Goal: Transaction & Acquisition: Purchase product/service

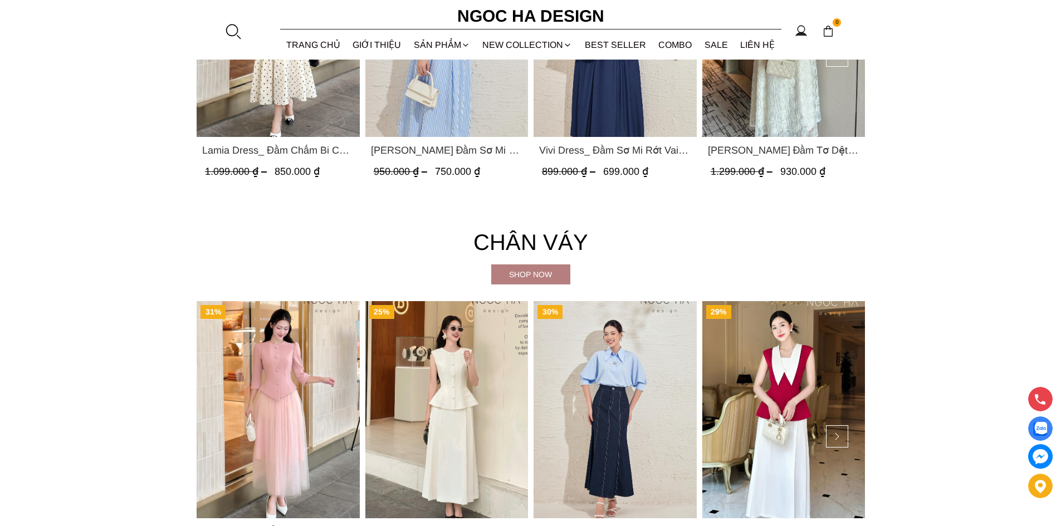
scroll to position [2339, 0]
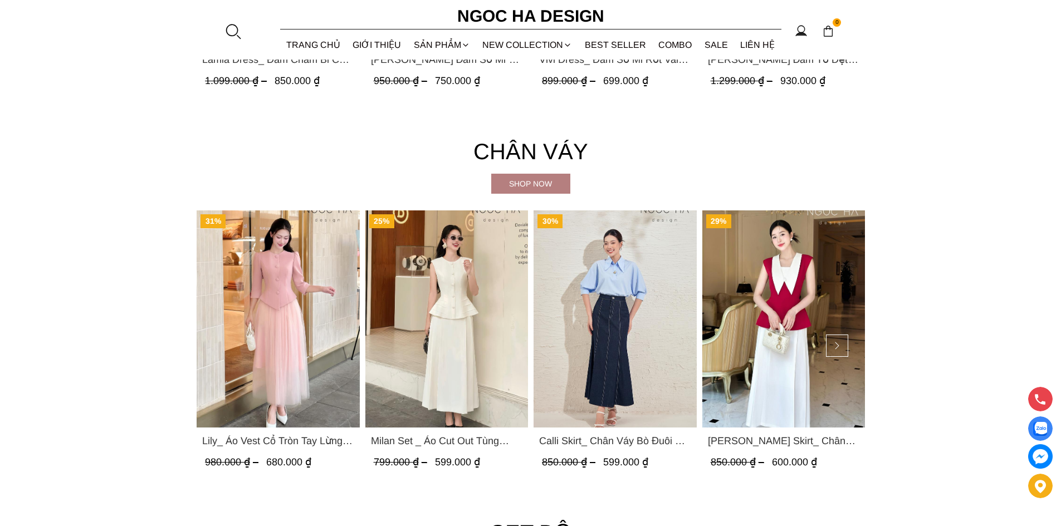
click at [606, 298] on img "Product image - Calli Skirt_ Chân Váy Bò Đuôi Cá May Chỉ Nổi CV137" at bounding box center [615, 319] width 163 height 217
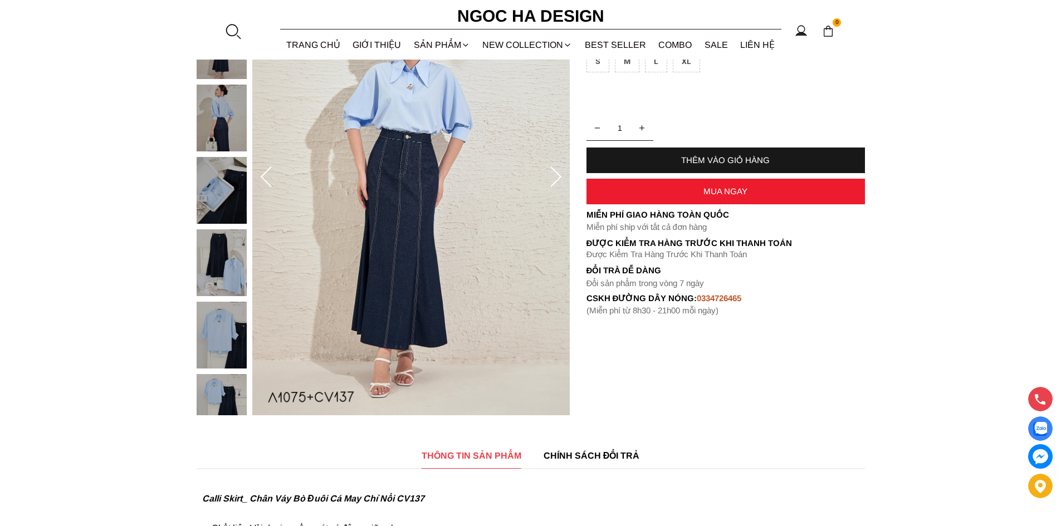
scroll to position [111, 0]
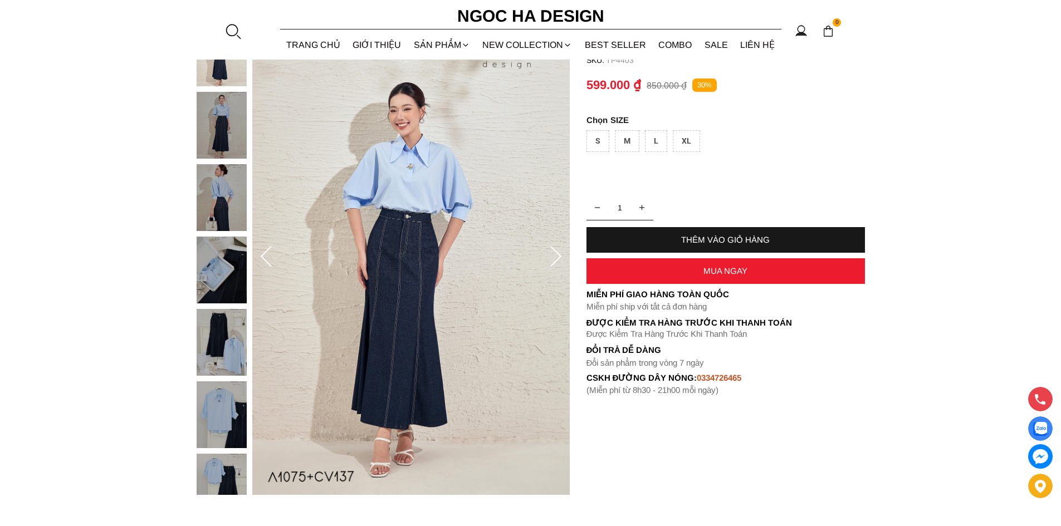
click at [209, 124] on img at bounding box center [222, 125] width 50 height 67
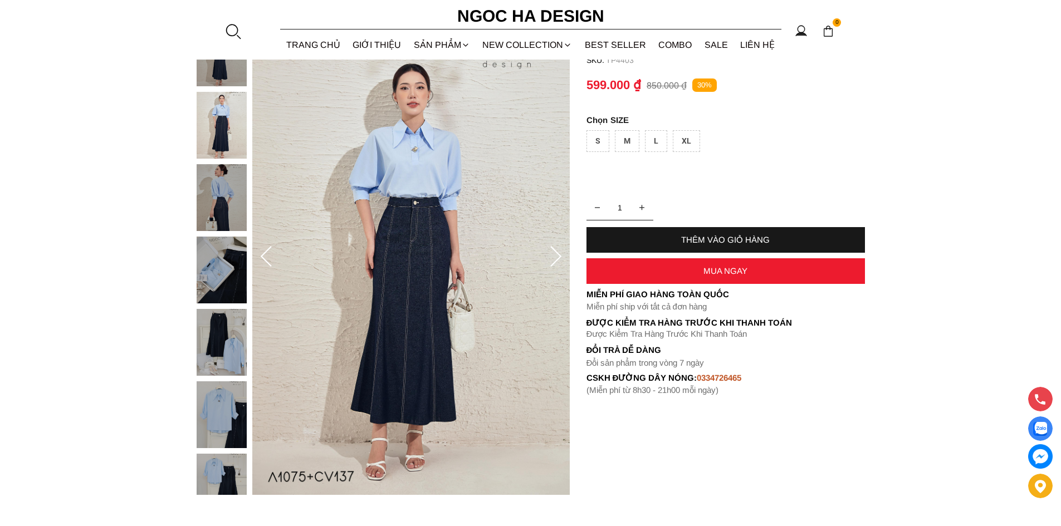
click at [225, 208] on img at bounding box center [222, 197] width 50 height 67
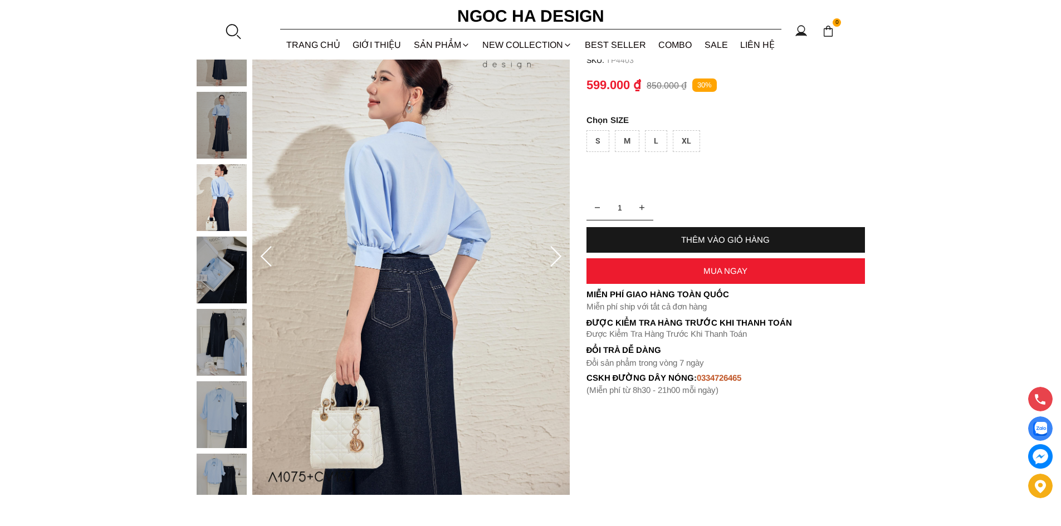
click at [216, 268] on img at bounding box center [222, 270] width 50 height 67
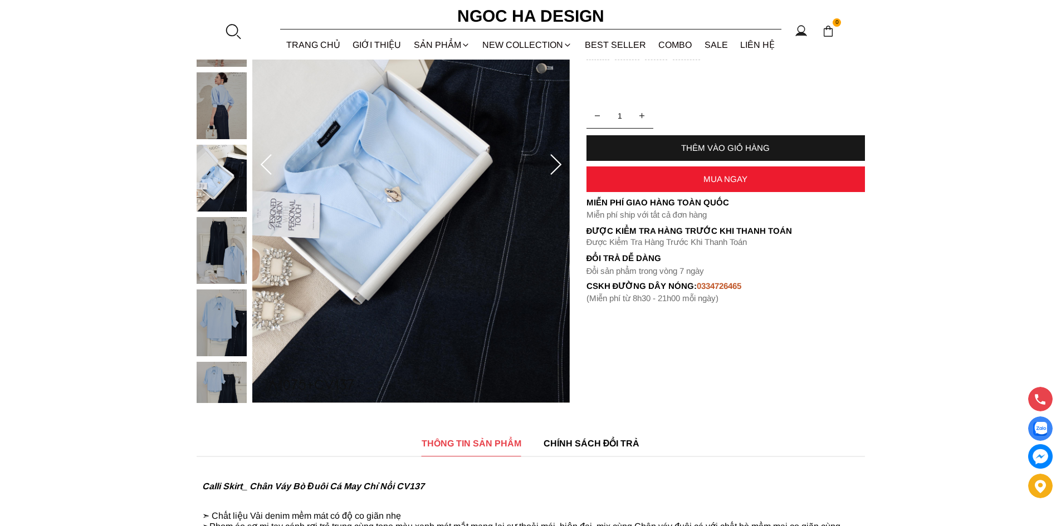
scroll to position [223, 0]
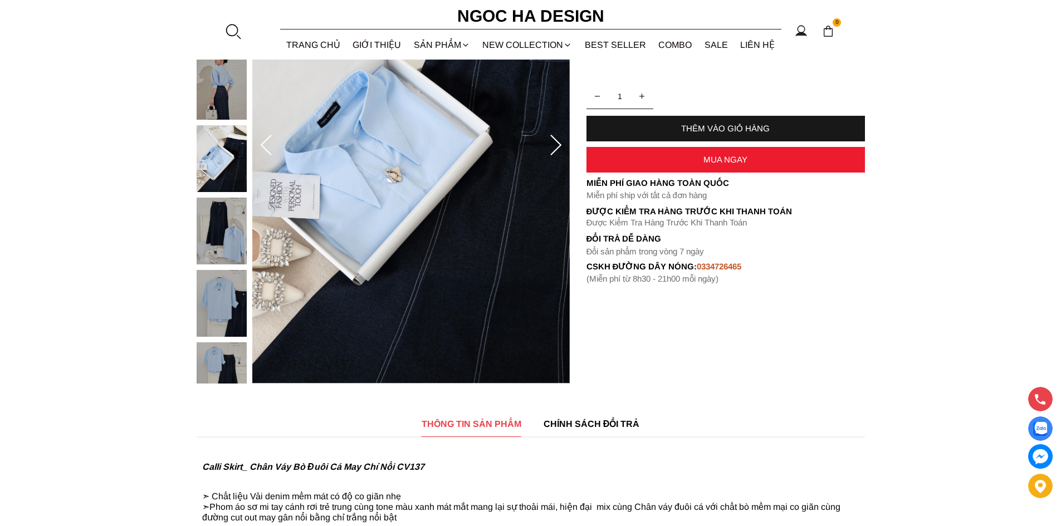
click at [222, 230] on img at bounding box center [222, 231] width 50 height 67
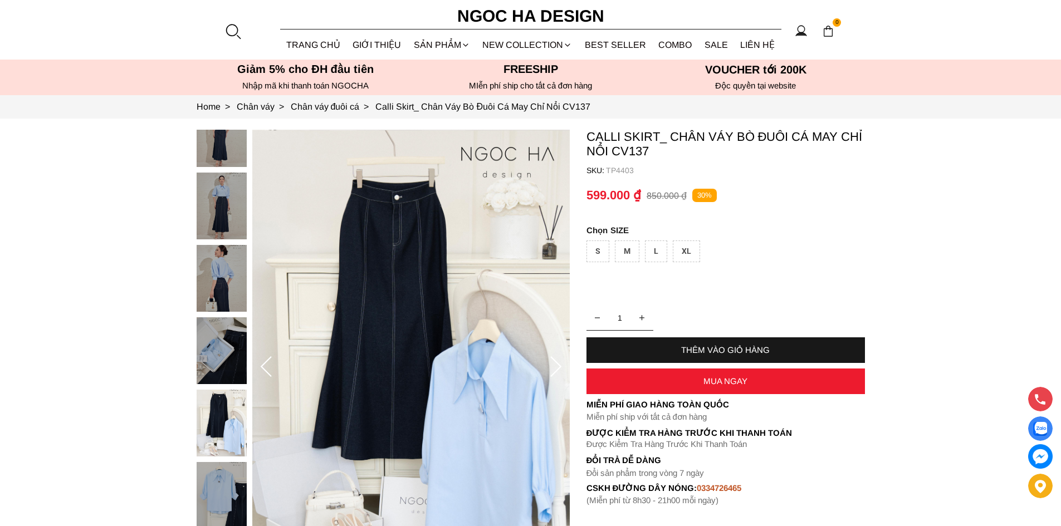
scroll to position [0, 0]
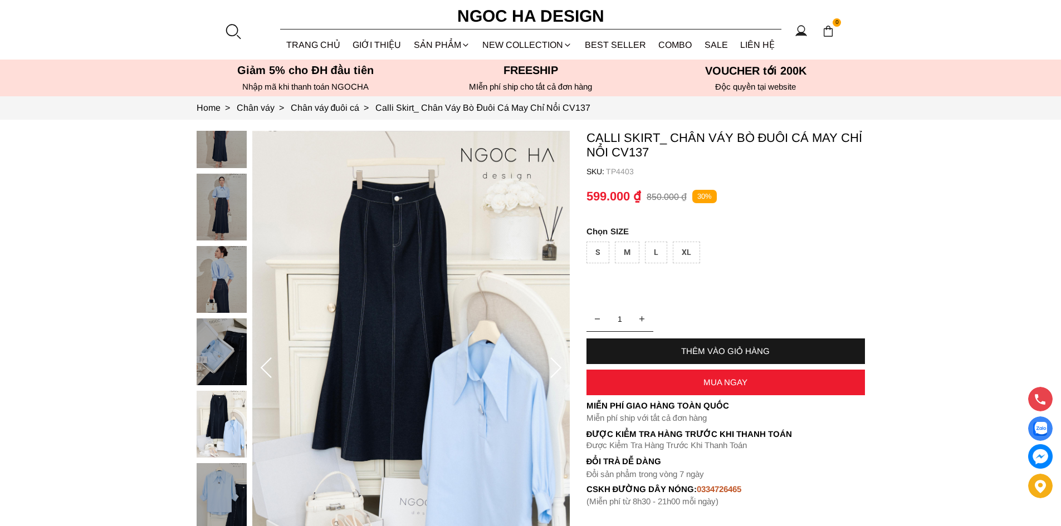
click at [227, 184] on img at bounding box center [222, 207] width 50 height 67
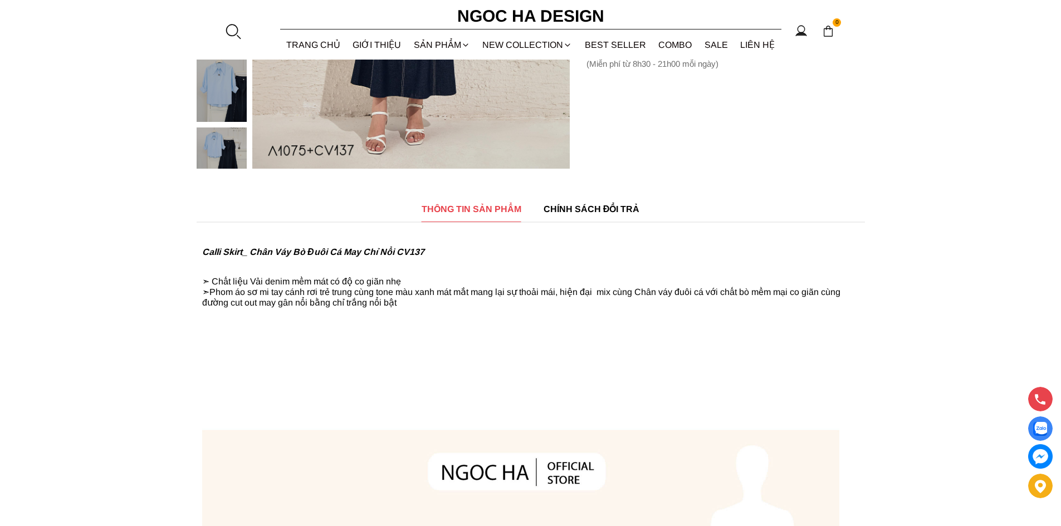
scroll to position [278, 0]
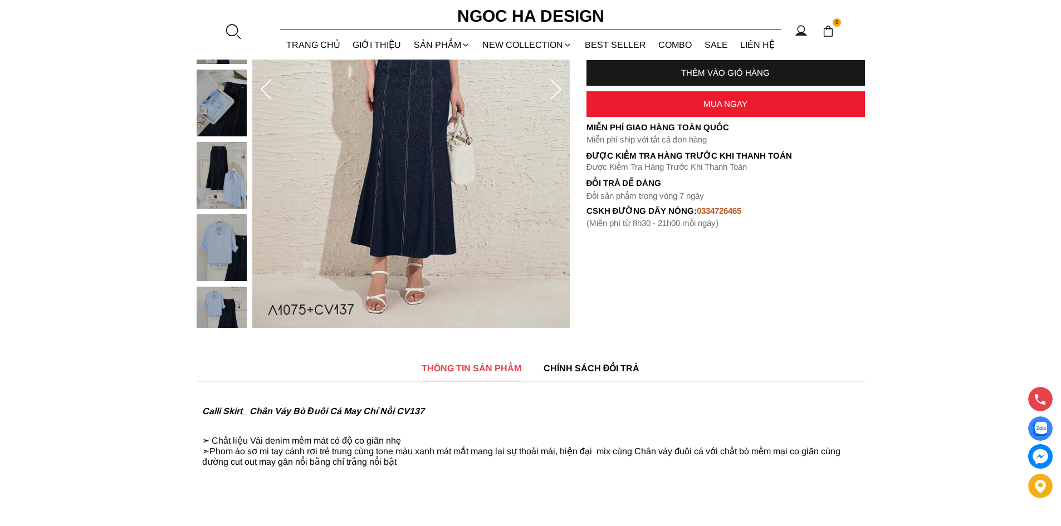
click at [234, 279] on img at bounding box center [222, 247] width 50 height 67
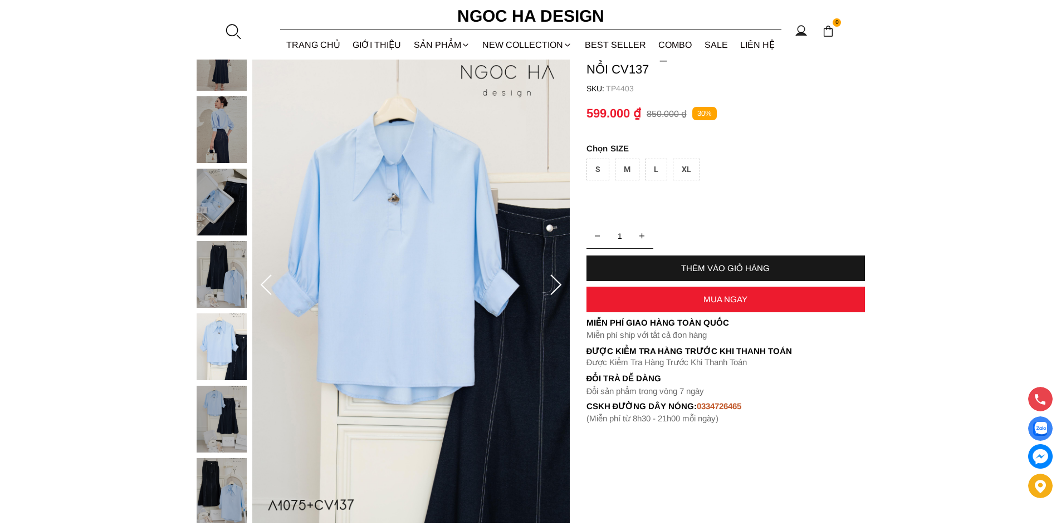
scroll to position [111, 0]
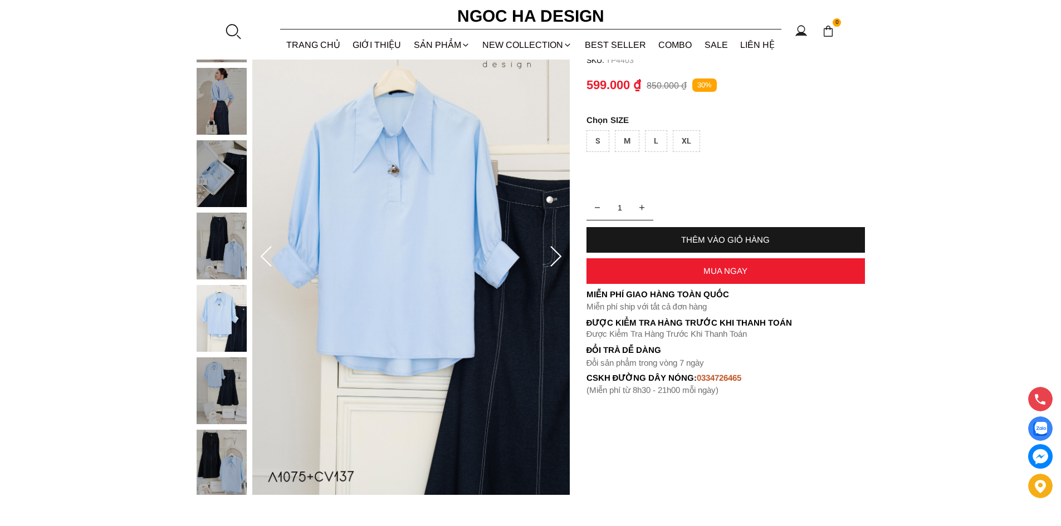
click at [209, 373] on img at bounding box center [222, 391] width 50 height 67
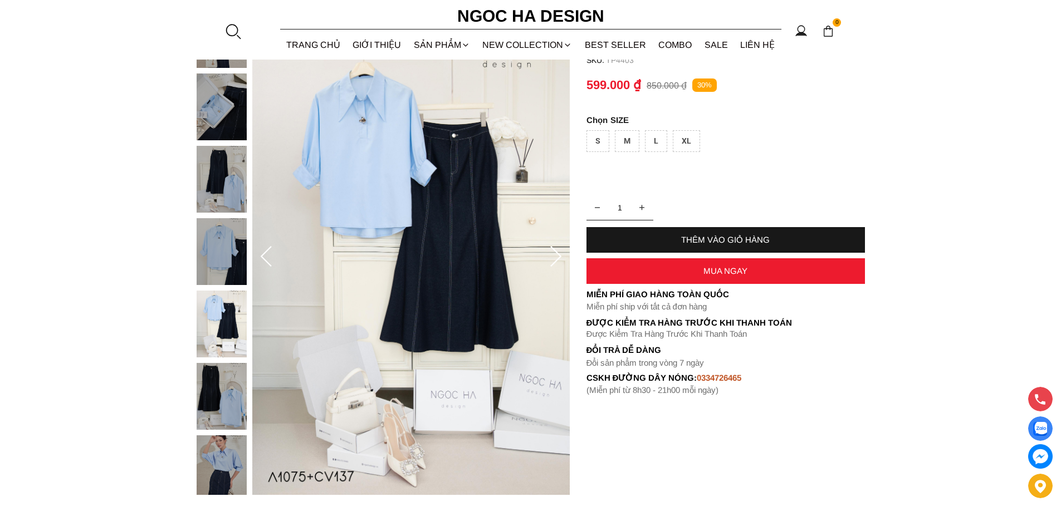
click at [214, 270] on img at bounding box center [222, 251] width 50 height 67
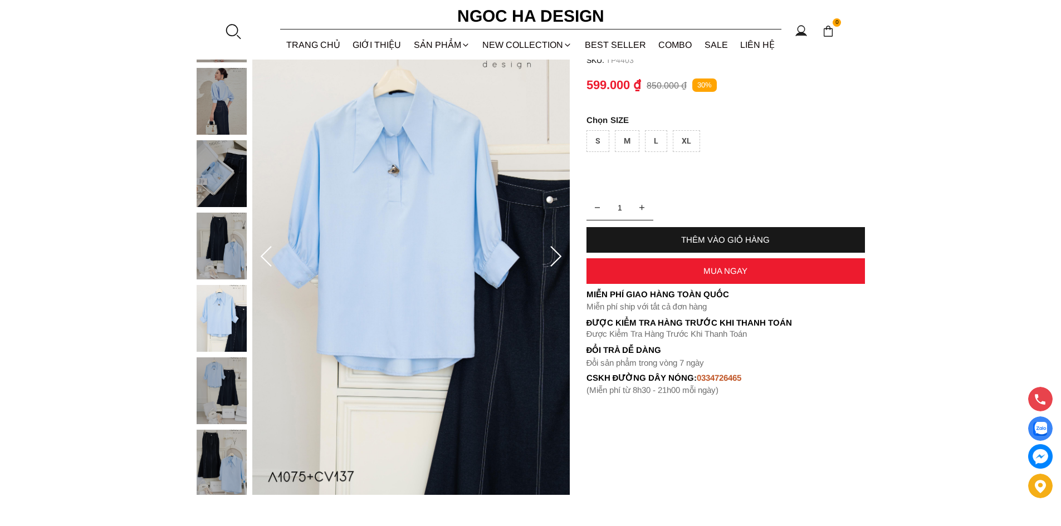
click at [232, 206] on img at bounding box center [222, 173] width 50 height 67
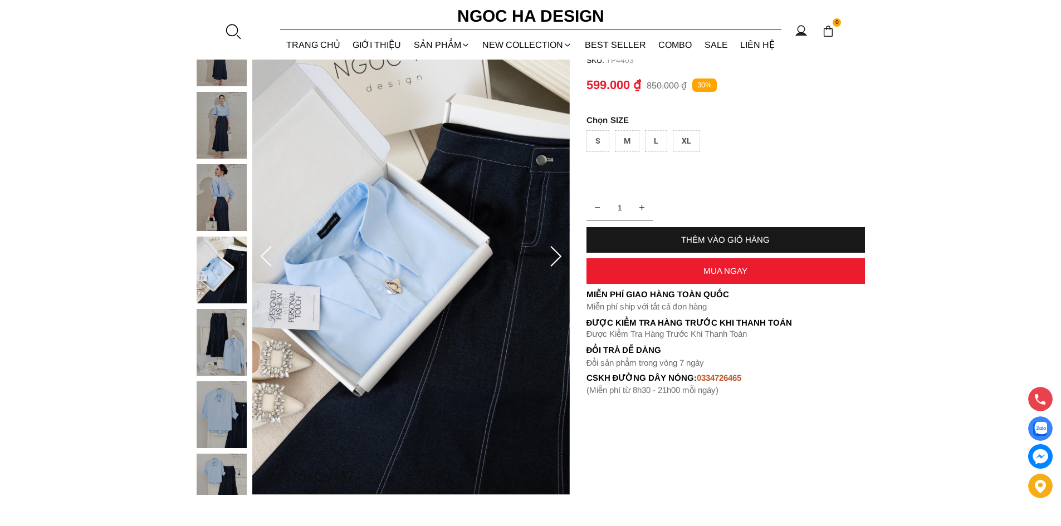
click at [229, 172] on img at bounding box center [222, 197] width 50 height 67
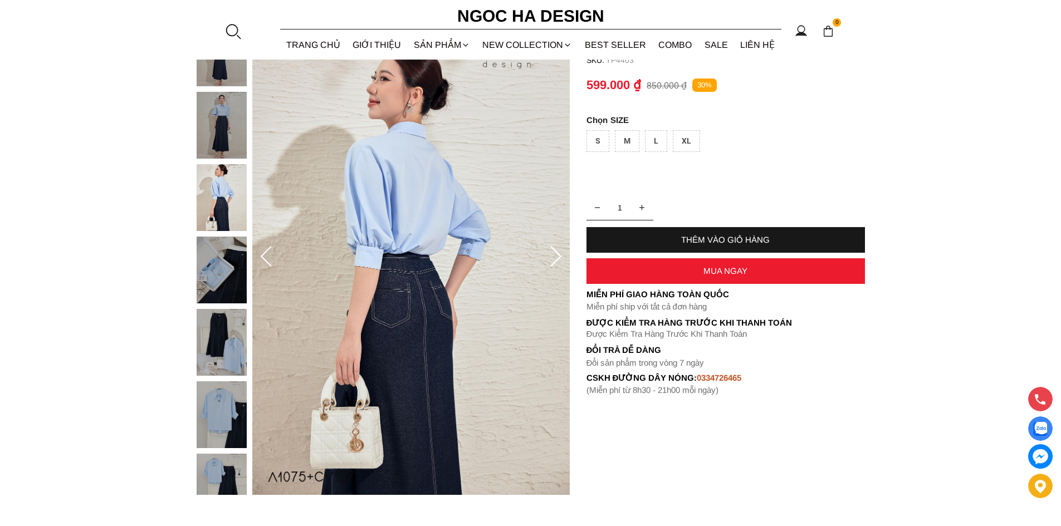
click at [227, 131] on img at bounding box center [222, 125] width 50 height 67
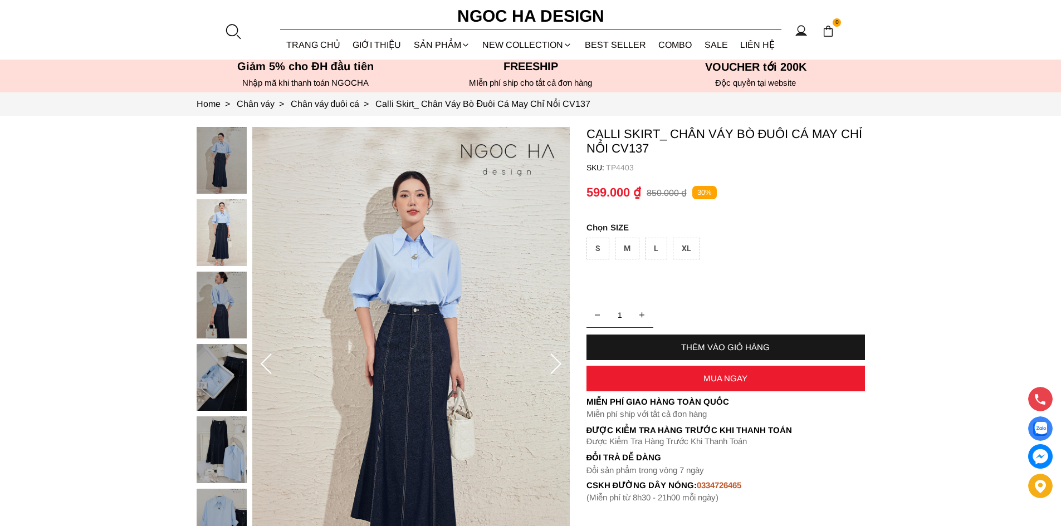
scroll to position [0, 0]
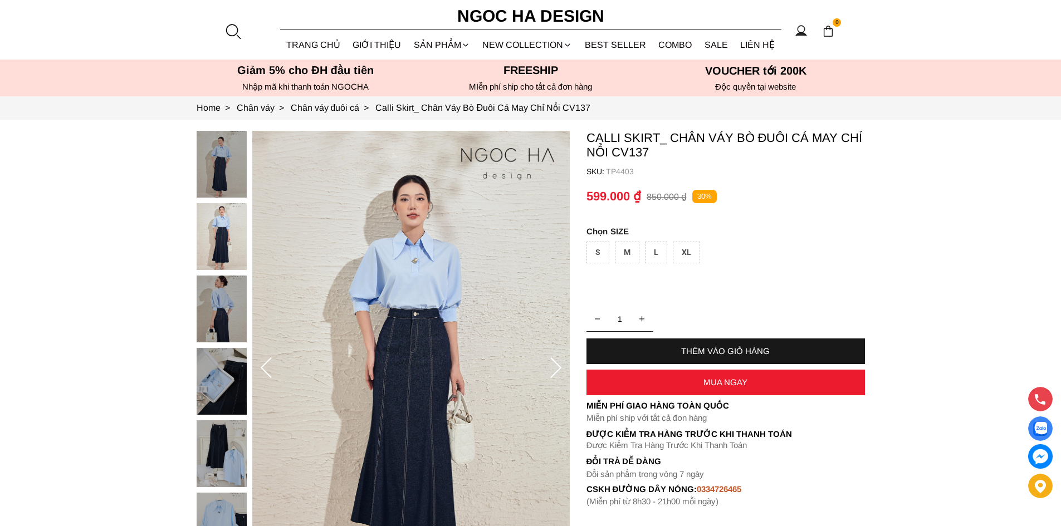
click at [214, 148] on img at bounding box center [222, 164] width 50 height 67
